Goal: Task Accomplishment & Management: Manage account settings

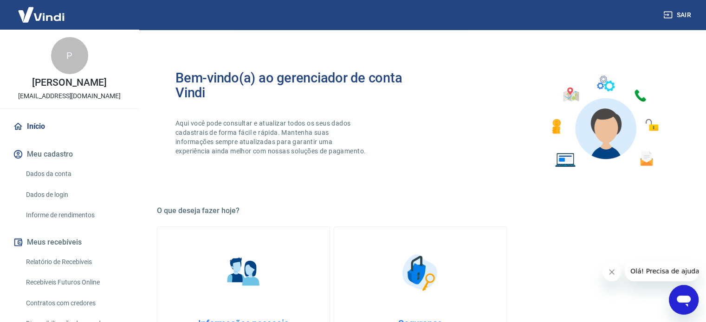
scroll to position [136, 0]
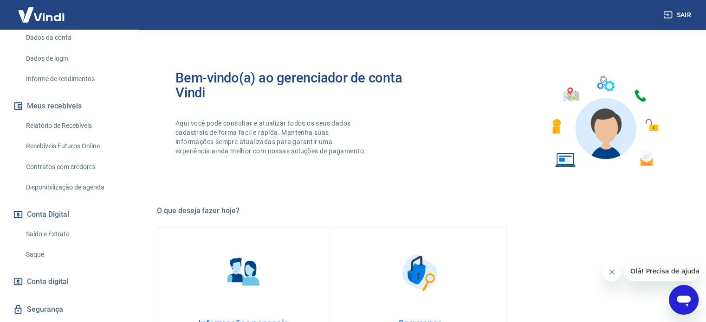
click at [46, 213] on button "Conta Digital" at bounding box center [69, 215] width 116 height 20
click at [42, 230] on link "Saldo e Extrato" at bounding box center [74, 234] width 105 height 19
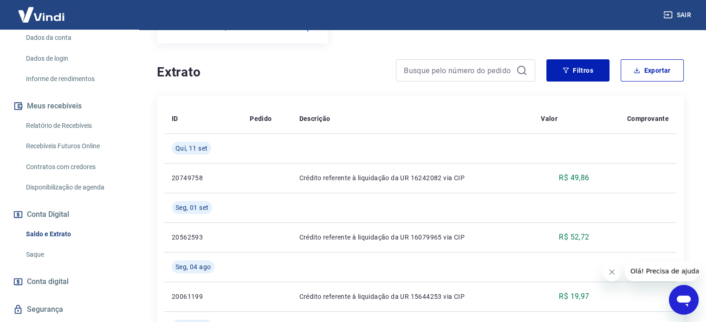
scroll to position [154, 0]
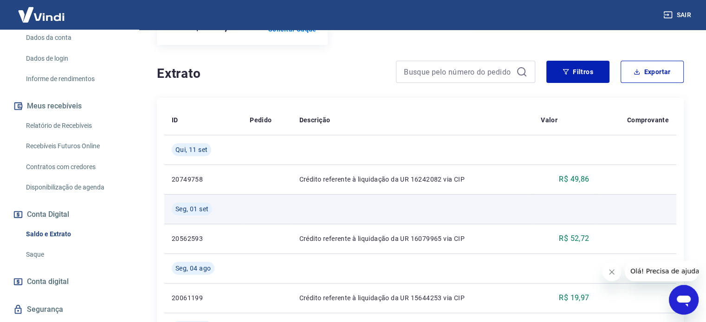
click at [486, 210] on td at bounding box center [413, 209] width 242 height 30
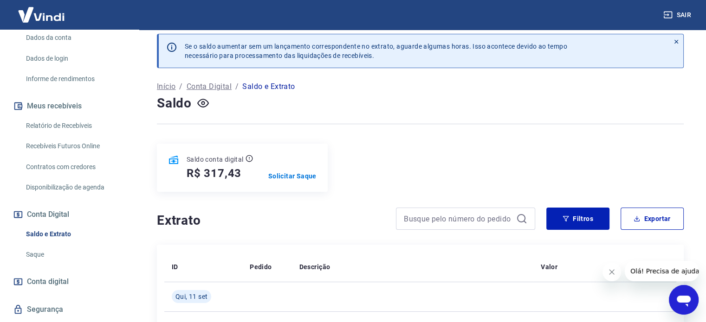
scroll to position [0, 0]
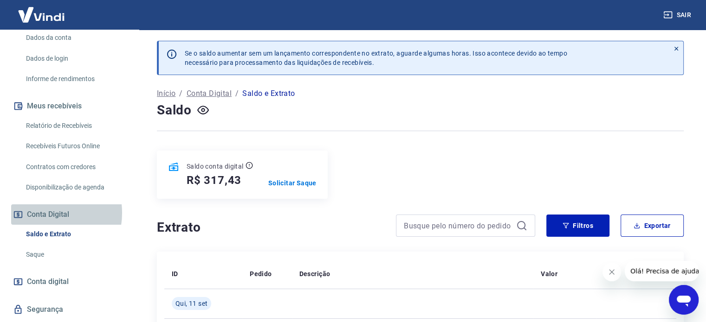
click at [45, 213] on button "Conta Digital" at bounding box center [69, 215] width 116 height 20
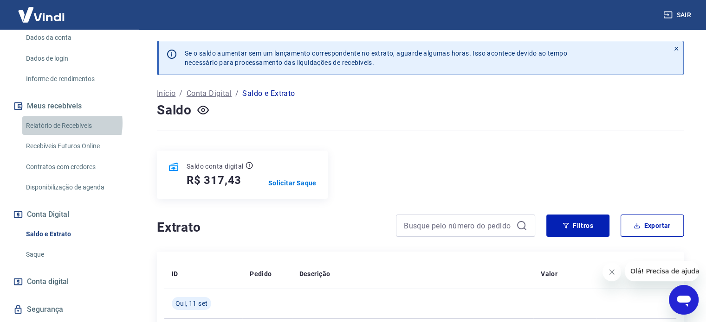
click at [57, 123] on link "Relatório de Recebíveis" at bounding box center [74, 125] width 105 height 19
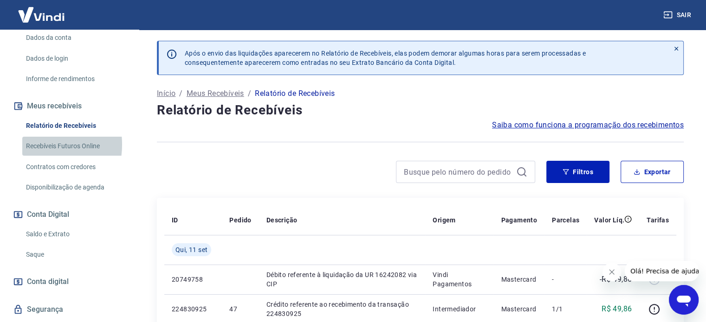
click at [34, 144] on link "Recebíveis Futuros Online" at bounding box center [74, 146] width 105 height 19
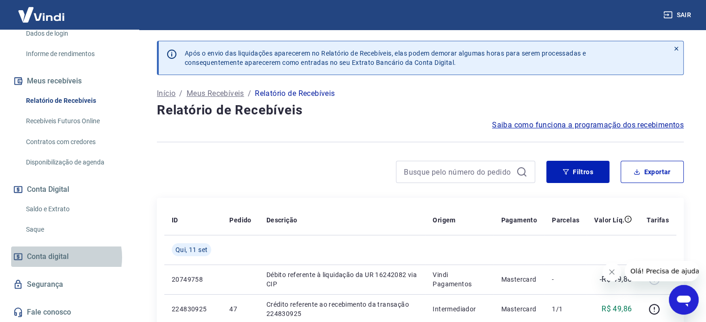
click at [57, 257] on span "Conta digital" at bounding box center [48, 256] width 42 height 13
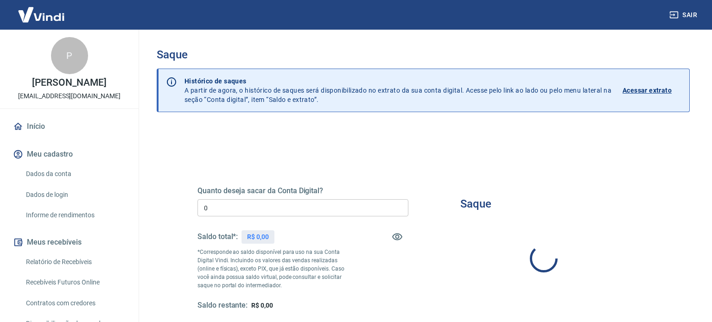
type input "R$ 0,00"
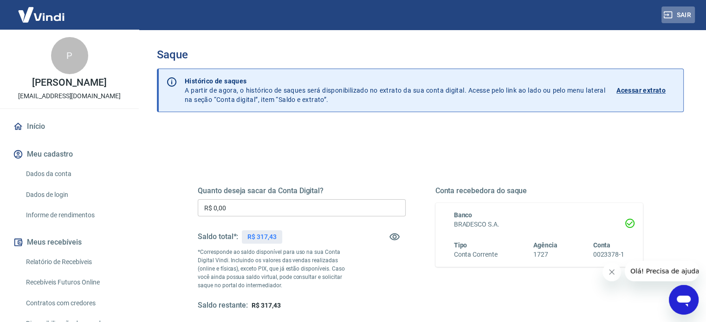
click at [674, 16] on button "Sair" at bounding box center [677, 14] width 33 height 17
